Goal: Find specific page/section: Find specific page/section

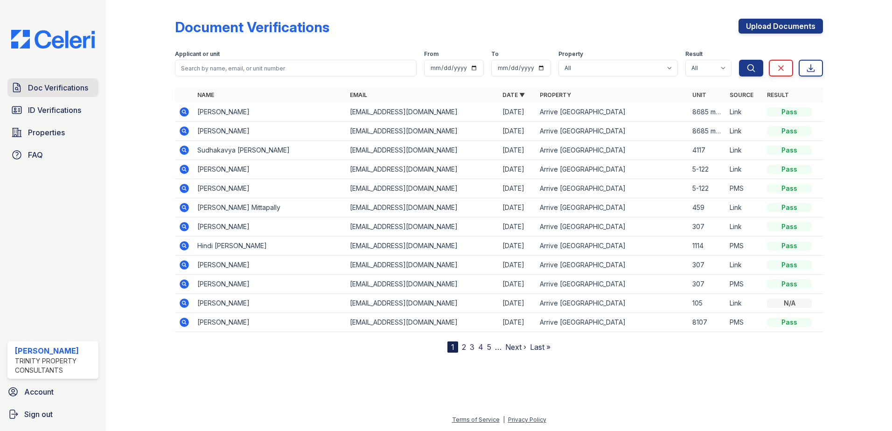
drag, startPoint x: 50, startPoint y: 84, endPoint x: 50, endPoint y: 93, distance: 8.4
click at [50, 84] on span "Doc Verifications" at bounding box center [58, 87] width 60 height 11
click at [50, 106] on span "ID Verifications" at bounding box center [54, 110] width 53 height 11
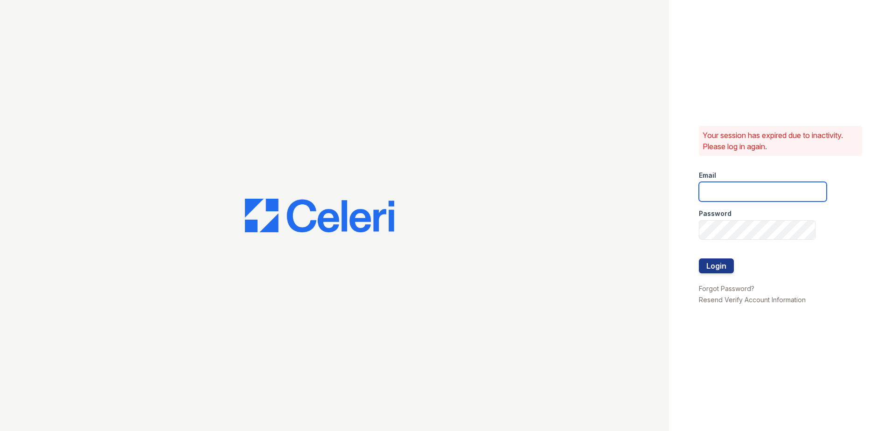
type input "[EMAIL_ADDRESS][DOMAIN_NAME]"
click at [722, 262] on button "Login" at bounding box center [716, 265] width 35 height 15
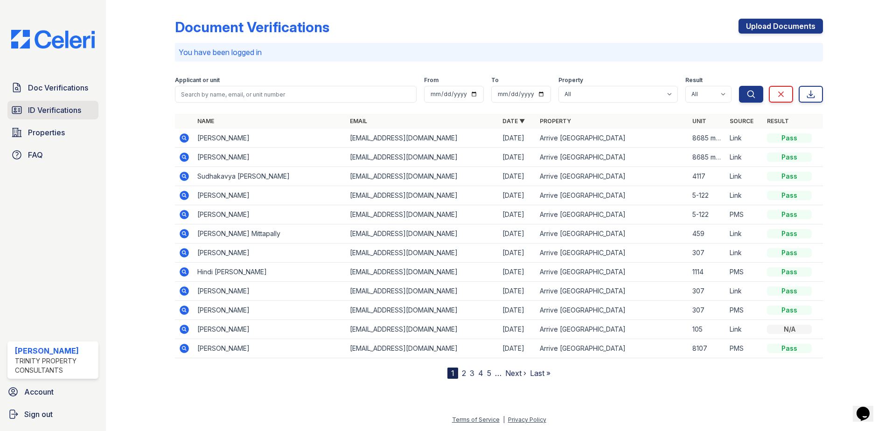
click at [38, 105] on span "ID Verifications" at bounding box center [54, 110] width 53 height 11
